Goal: Information Seeking & Learning: Learn about a topic

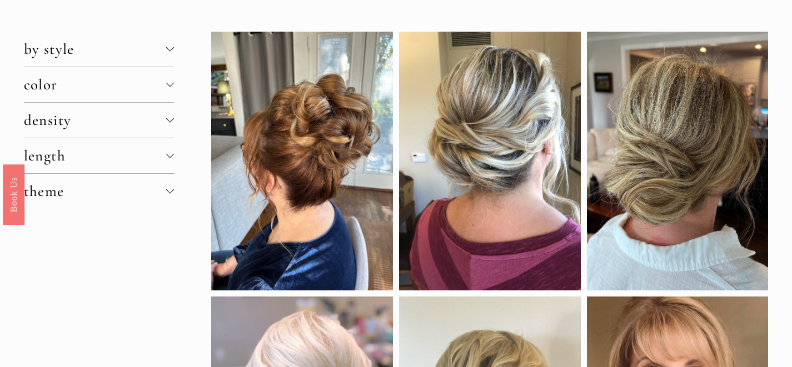
scroll to position [46, 0]
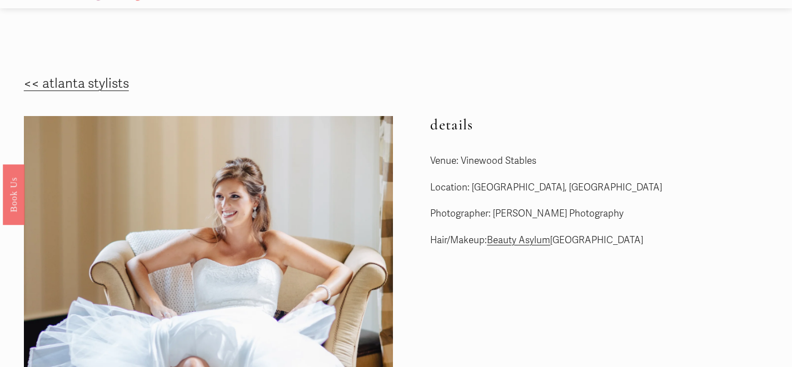
scroll to position [26, 0]
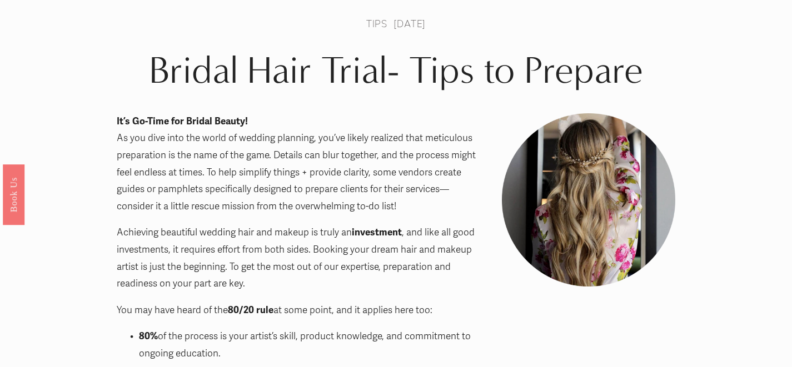
scroll to position [27, 0]
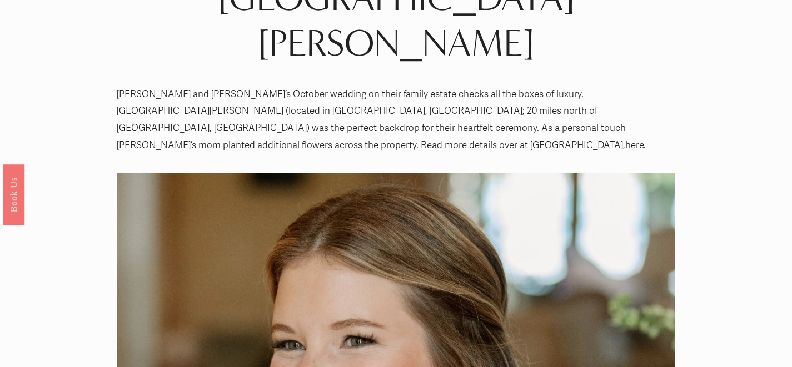
scroll to position [36, 0]
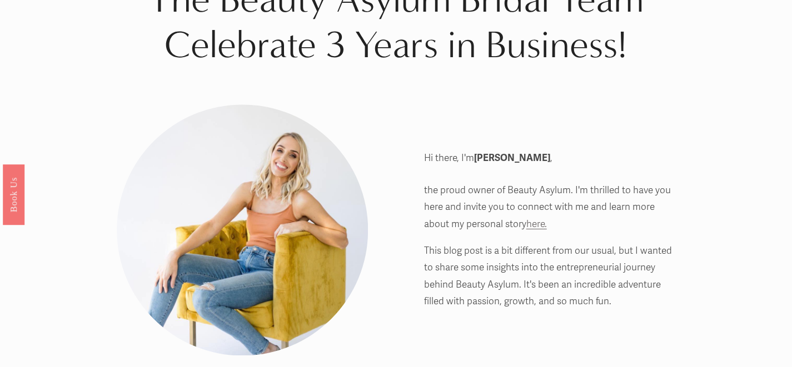
scroll to position [38, 0]
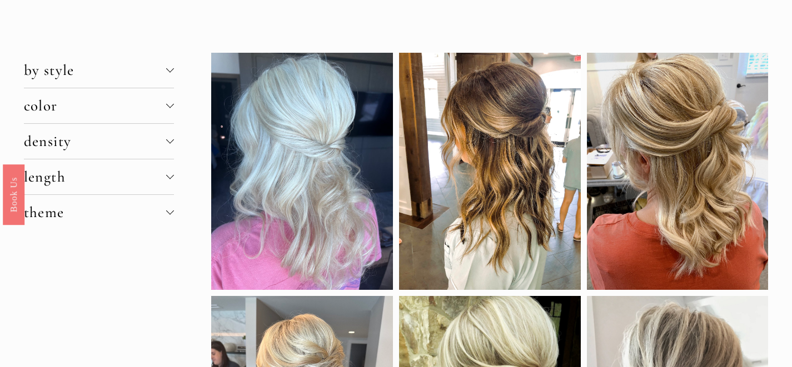
scroll to position [18, 0]
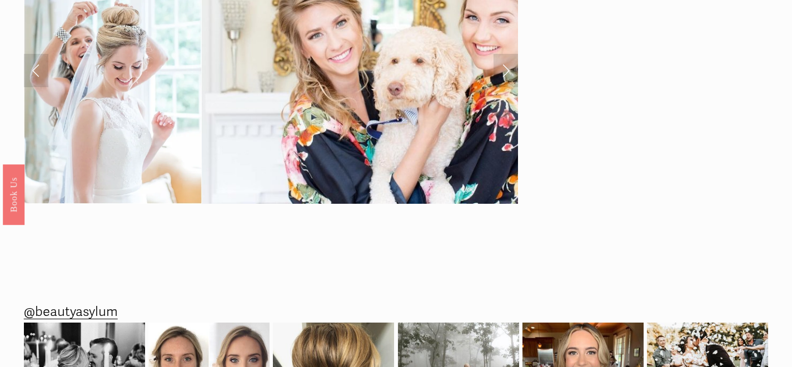
scroll to position [33, 0]
